Goal: Task Accomplishment & Management: Complete application form

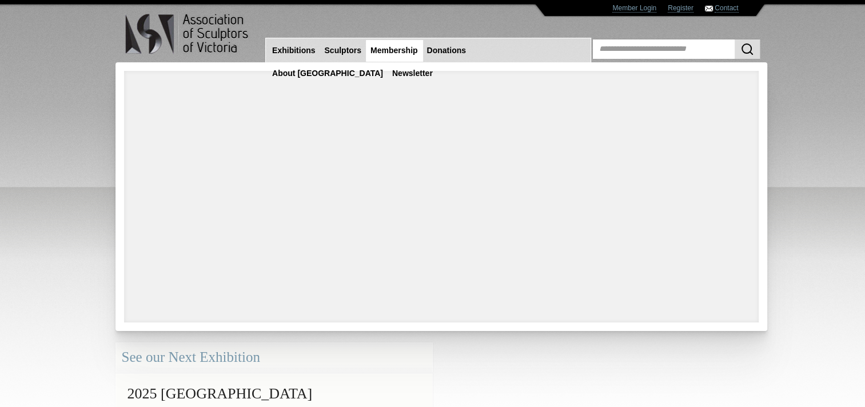
click at [381, 54] on link "Membership" at bounding box center [394, 50] width 56 height 21
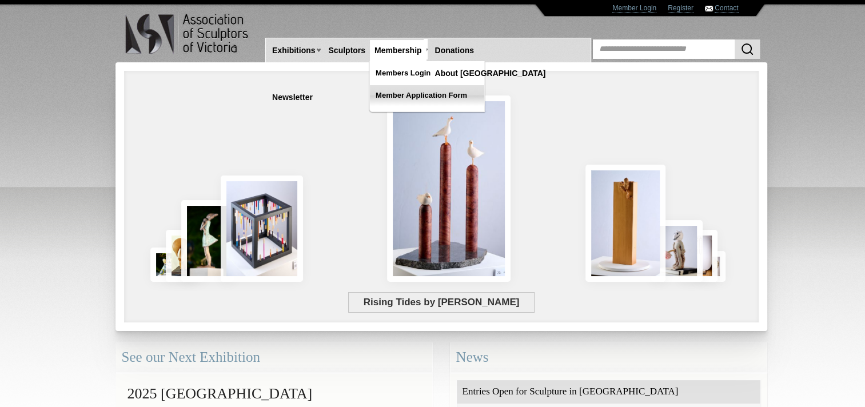
click at [402, 96] on link "Member Application Form" at bounding box center [427, 95] width 114 height 21
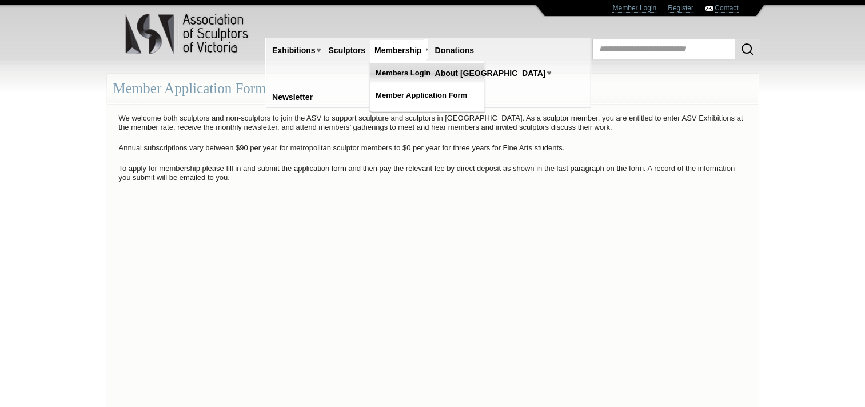
click at [398, 73] on link "Members Login" at bounding box center [427, 73] width 114 height 21
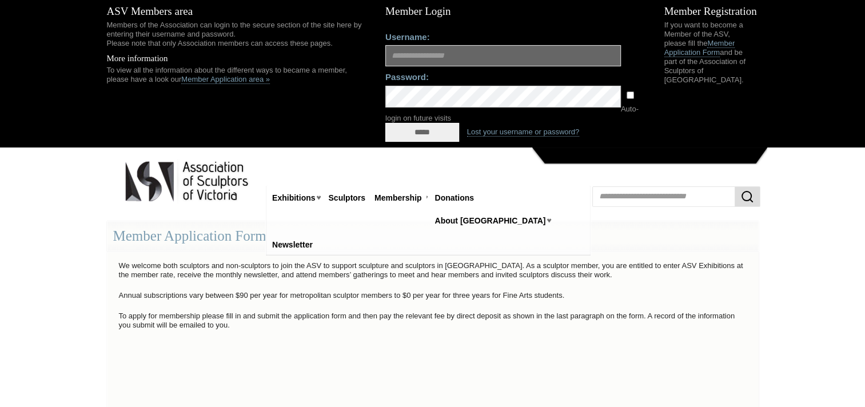
click at [341, 203] on link "Sculptors" at bounding box center [347, 198] width 46 height 21
click at [336, 199] on link "Sculptors" at bounding box center [347, 198] width 46 height 21
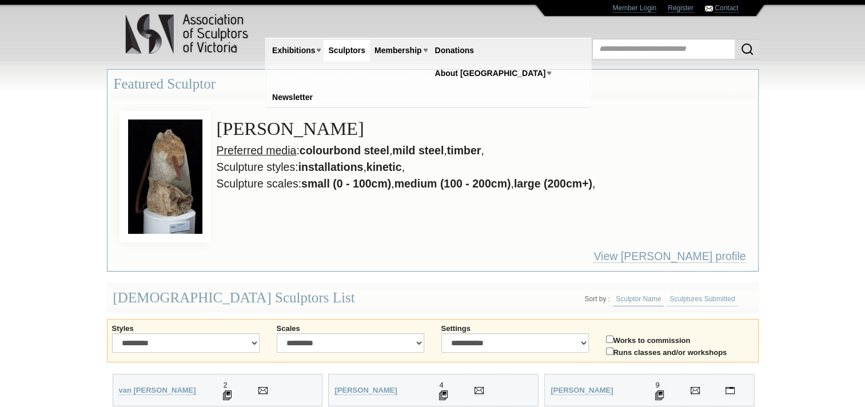
click at [506, 119] on h3 "[PERSON_NAME]" at bounding box center [444, 129] width 615 height 26
click at [398, 51] on link "Membership" at bounding box center [398, 50] width 56 height 21
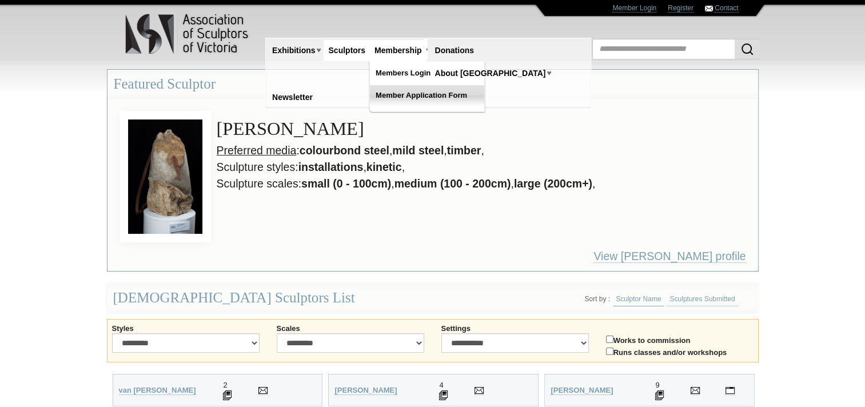
click at [414, 96] on link "Member Application Form" at bounding box center [427, 95] width 114 height 21
